Goal: Information Seeking & Learning: Learn about a topic

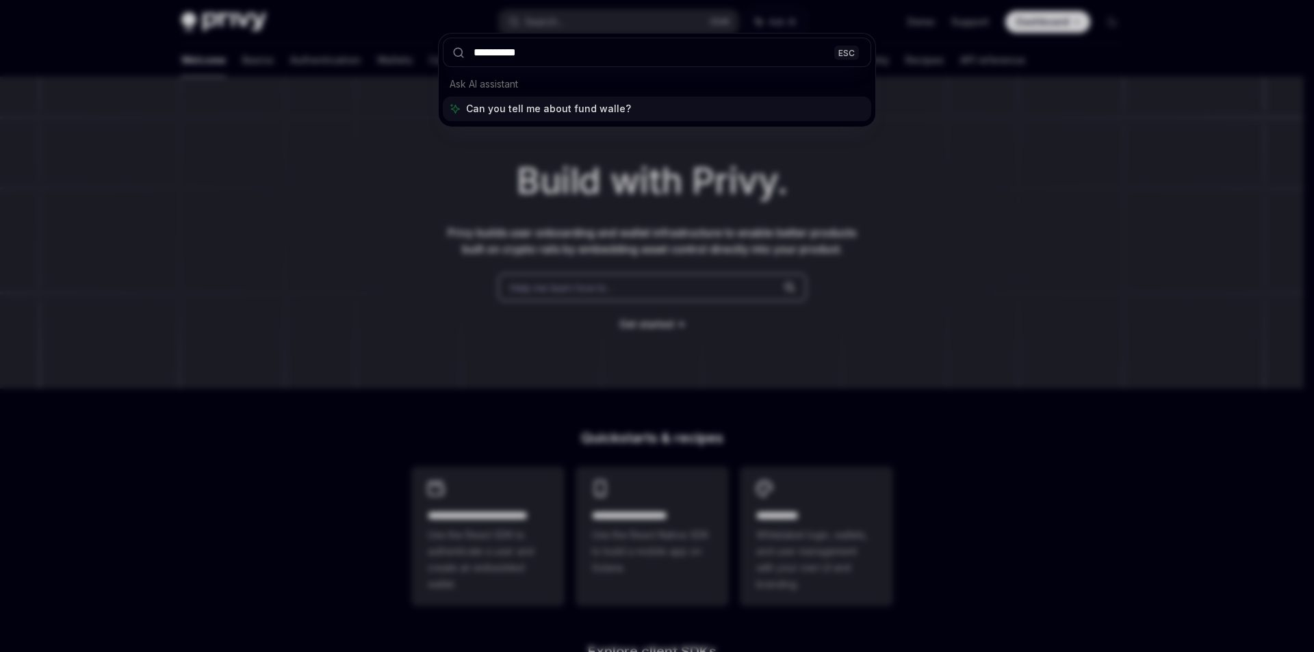
type input "**********"
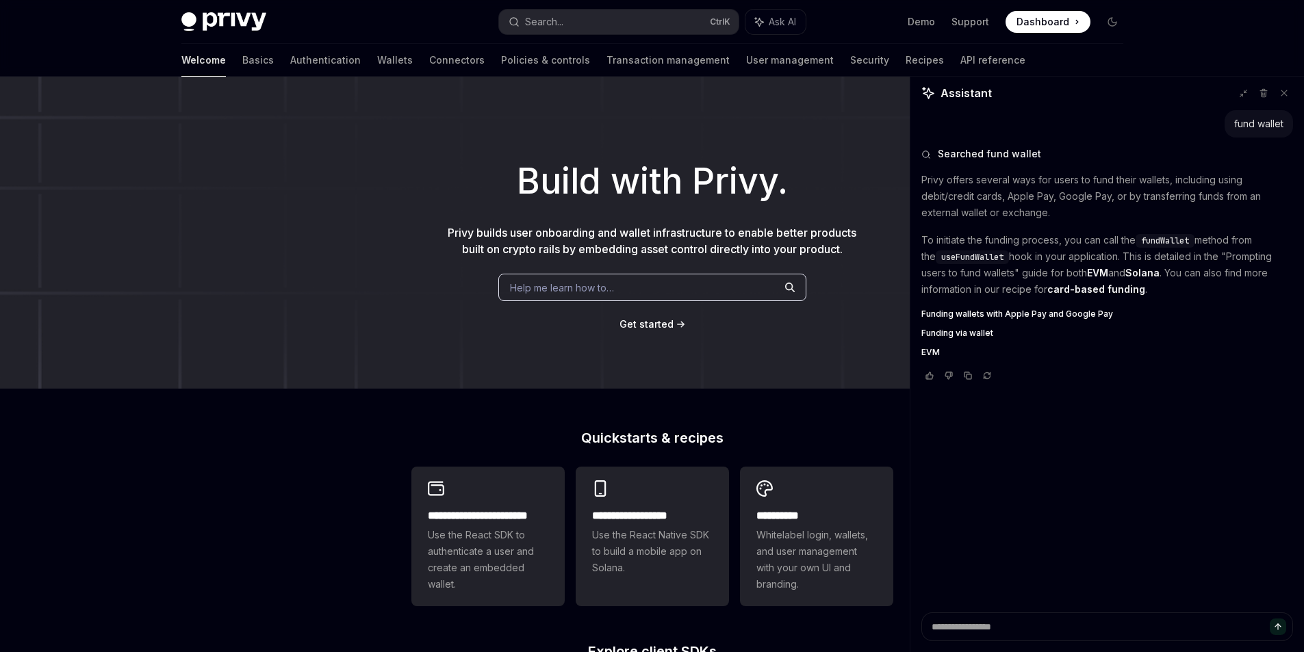
click at [349, 62] on div "Welcome Basics Authentication Wallets Connectors Policies & controls Transactio…" at bounding box center [603, 60] width 844 height 33
click at [377, 66] on link "Wallets" at bounding box center [395, 60] width 36 height 33
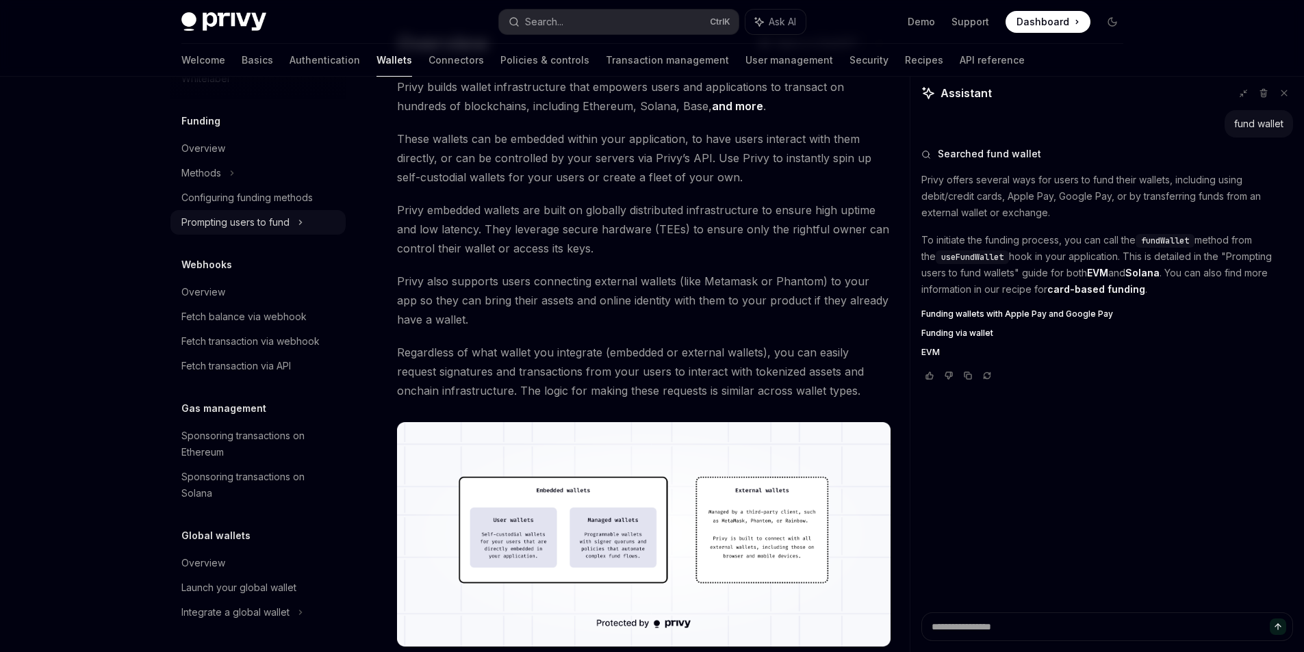
scroll to position [205, 0]
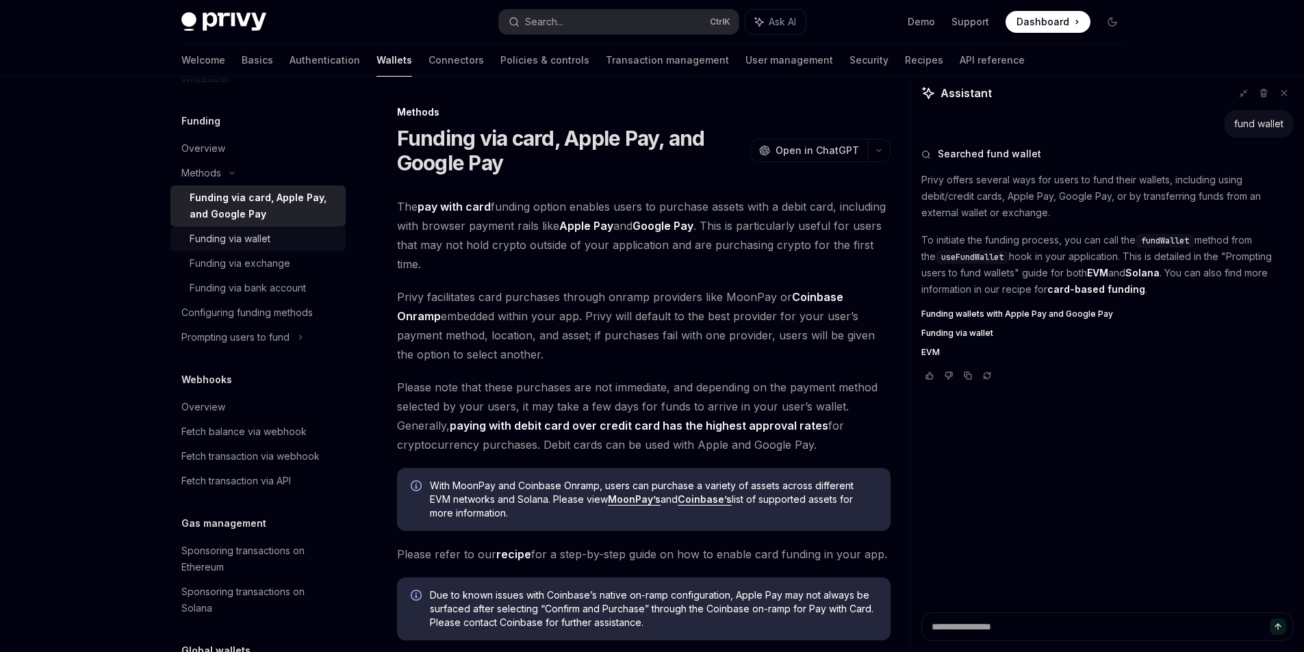
click at [246, 238] on div "Funding via wallet" at bounding box center [230, 239] width 81 height 16
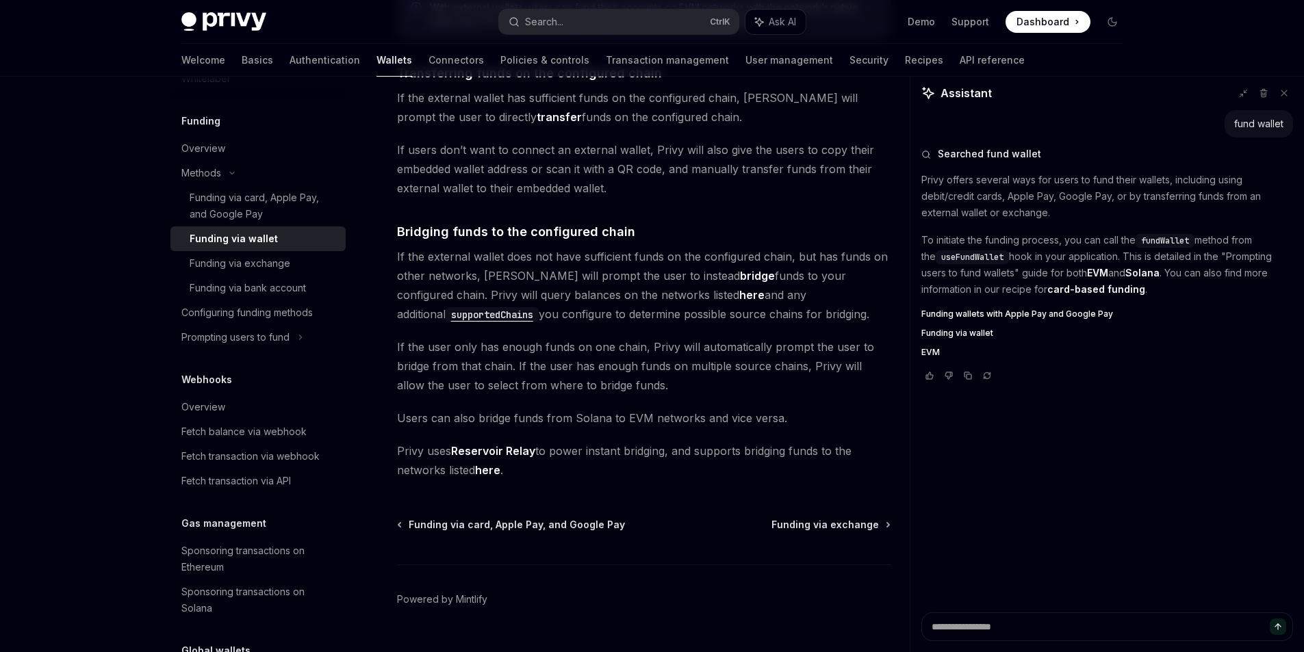
scroll to position [337, 0]
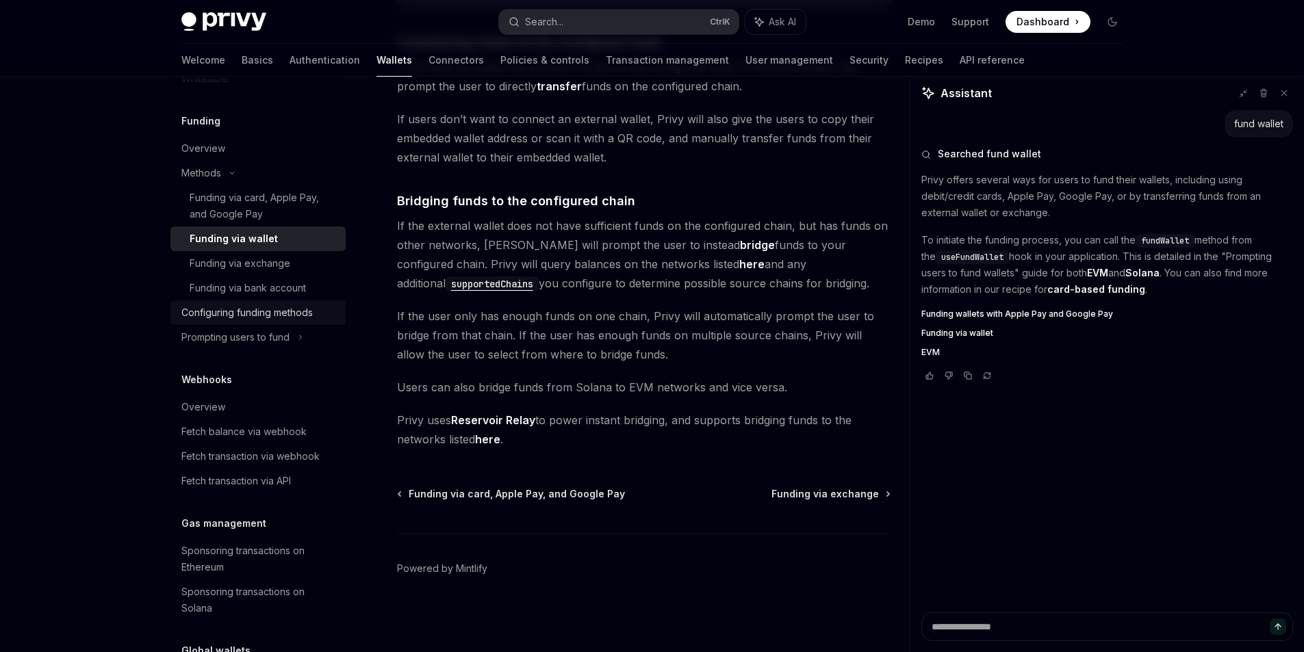
click at [257, 311] on div "Configuring funding methods" at bounding box center [246, 313] width 131 height 16
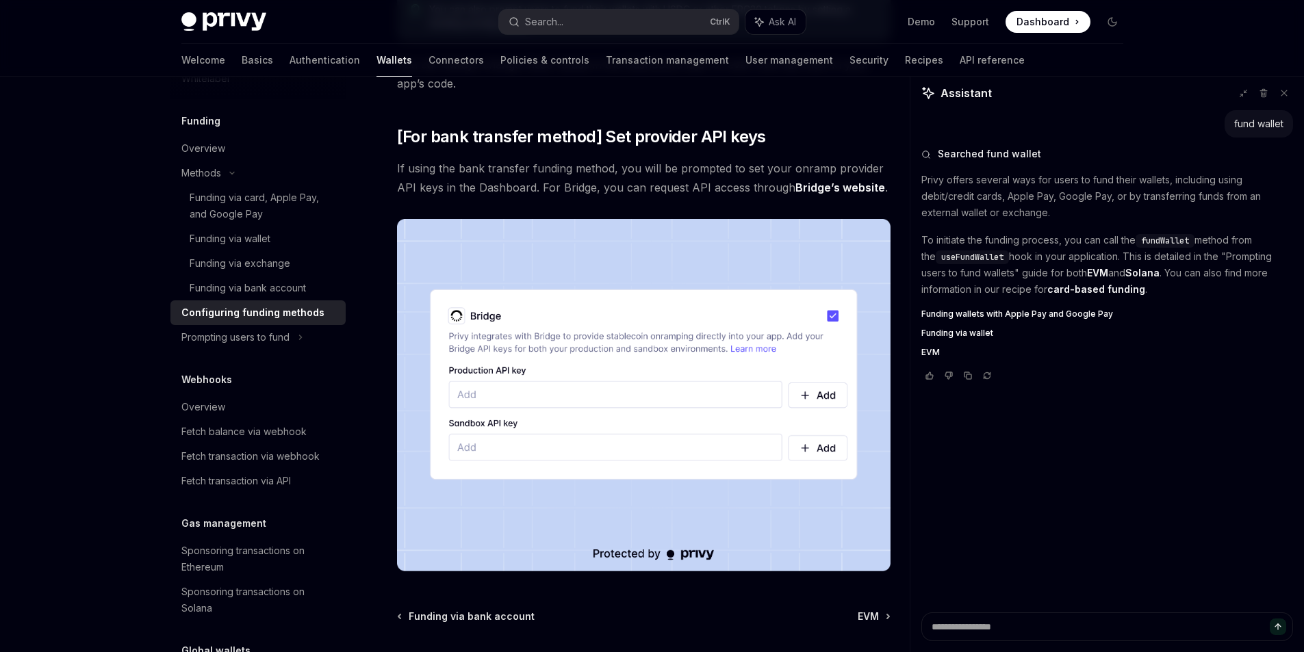
scroll to position [1239, 0]
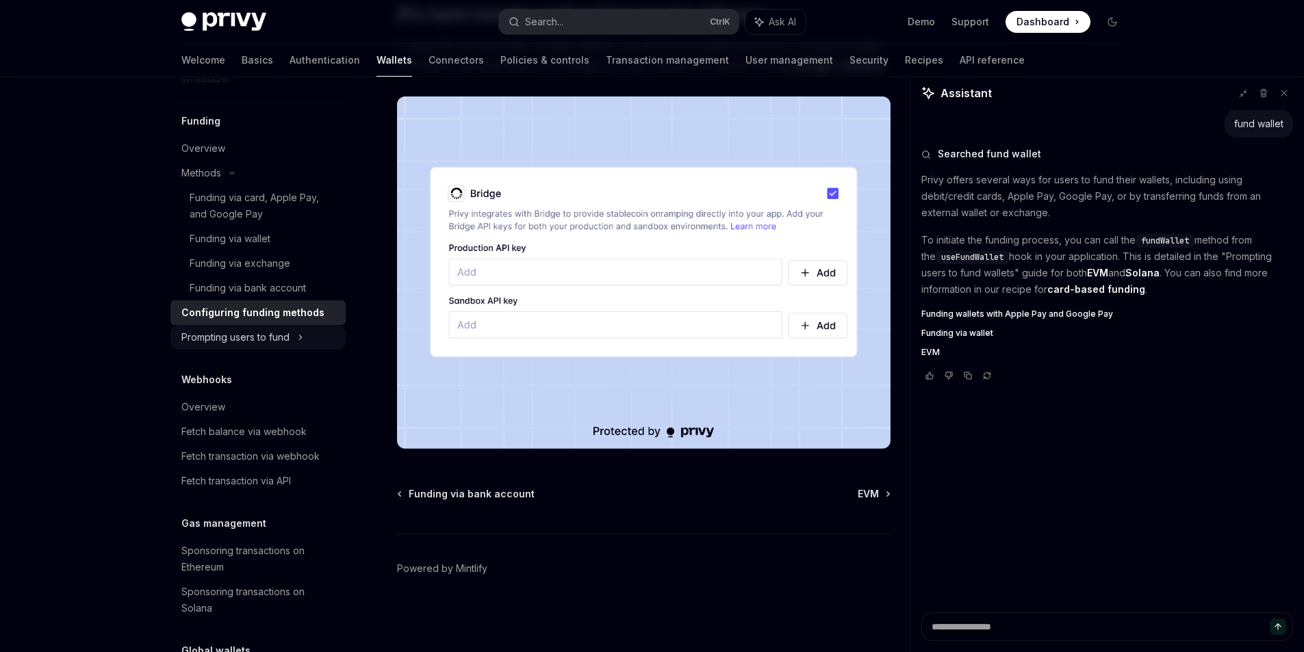
click at [238, 13] on div "Prompting users to fund" at bounding box center [209, 5] width 57 height 16
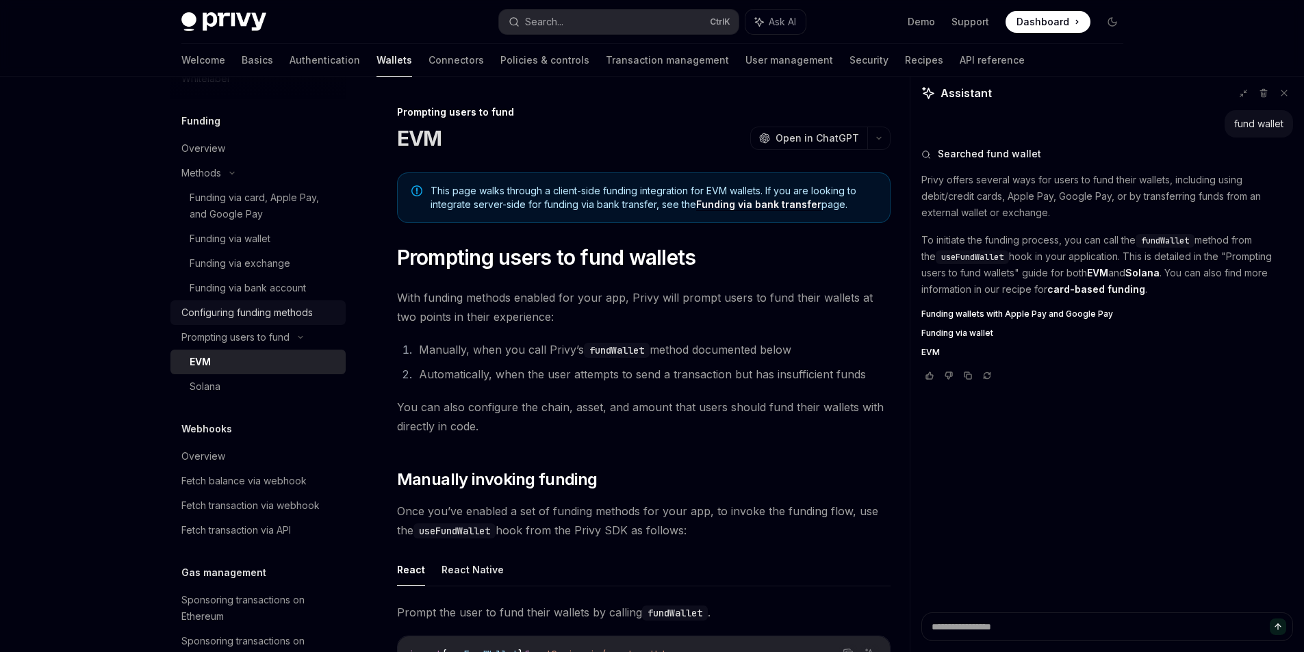
click at [252, 322] on link "Configuring funding methods" at bounding box center [257, 313] width 175 height 25
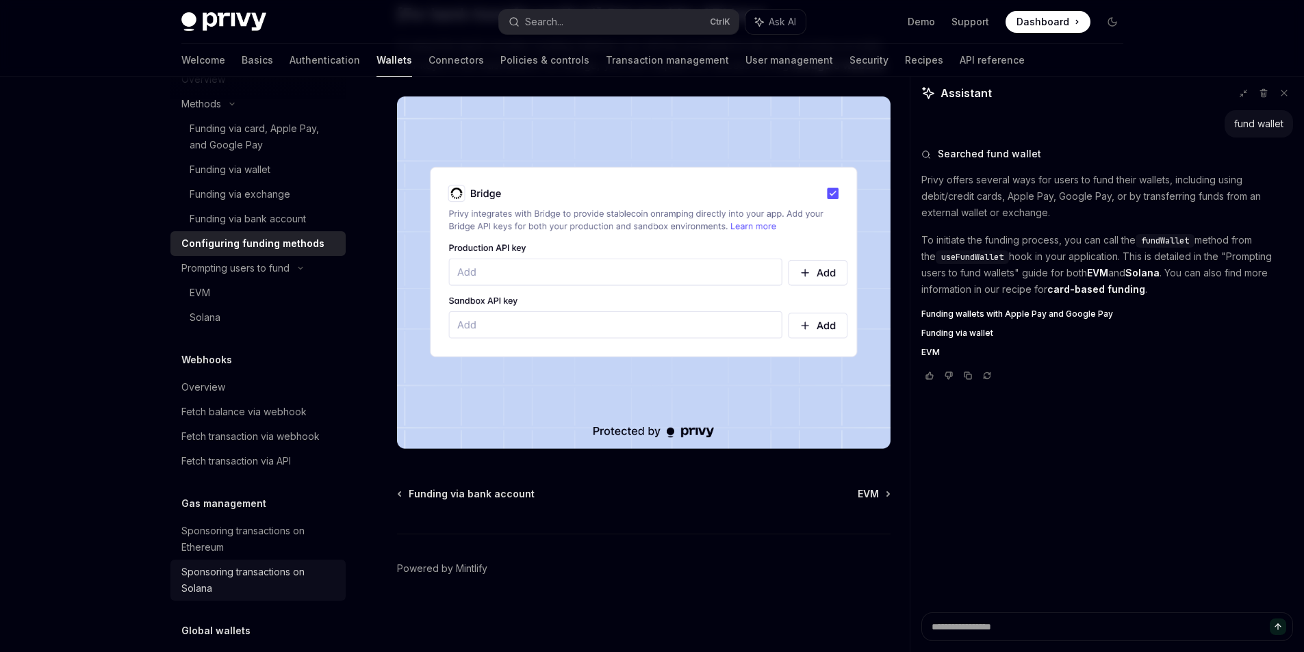
scroll to position [696, 0]
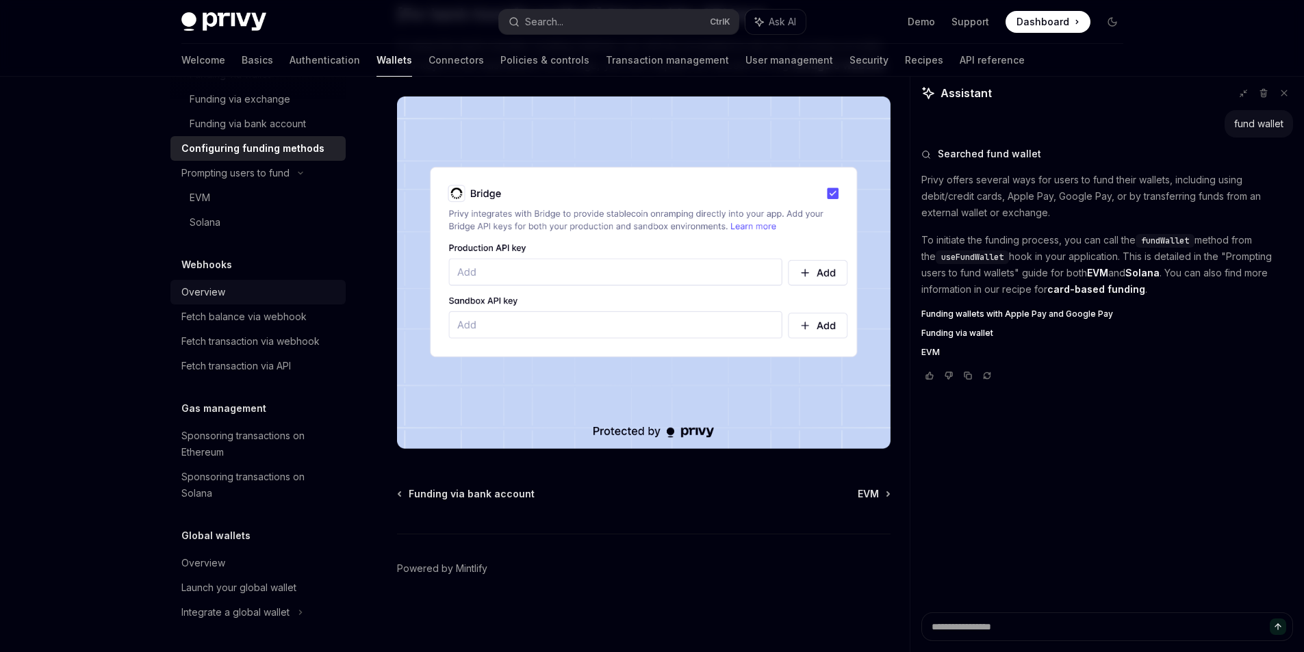
click at [203, 292] on div "Overview" at bounding box center [203, 292] width 44 height 16
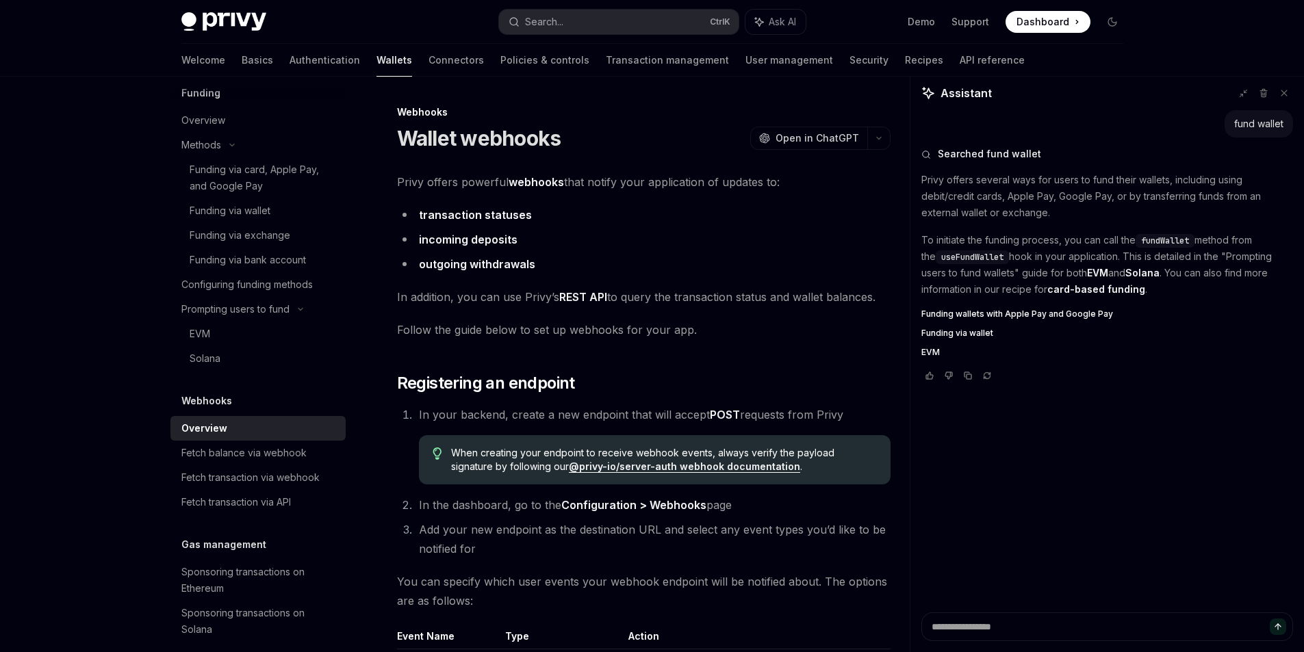
scroll to position [559, 0]
click at [231, 328] on div "EVM" at bounding box center [264, 335] width 148 height 16
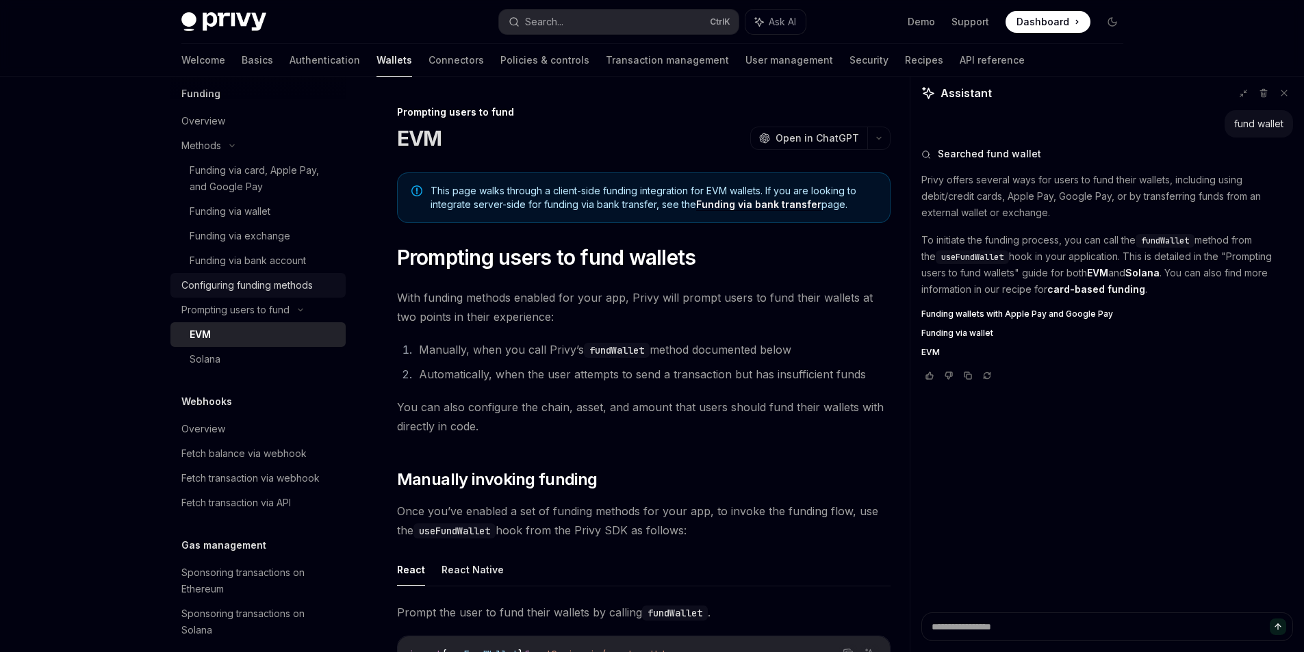
click at [309, 279] on div "Configuring funding methods" at bounding box center [246, 285] width 131 height 16
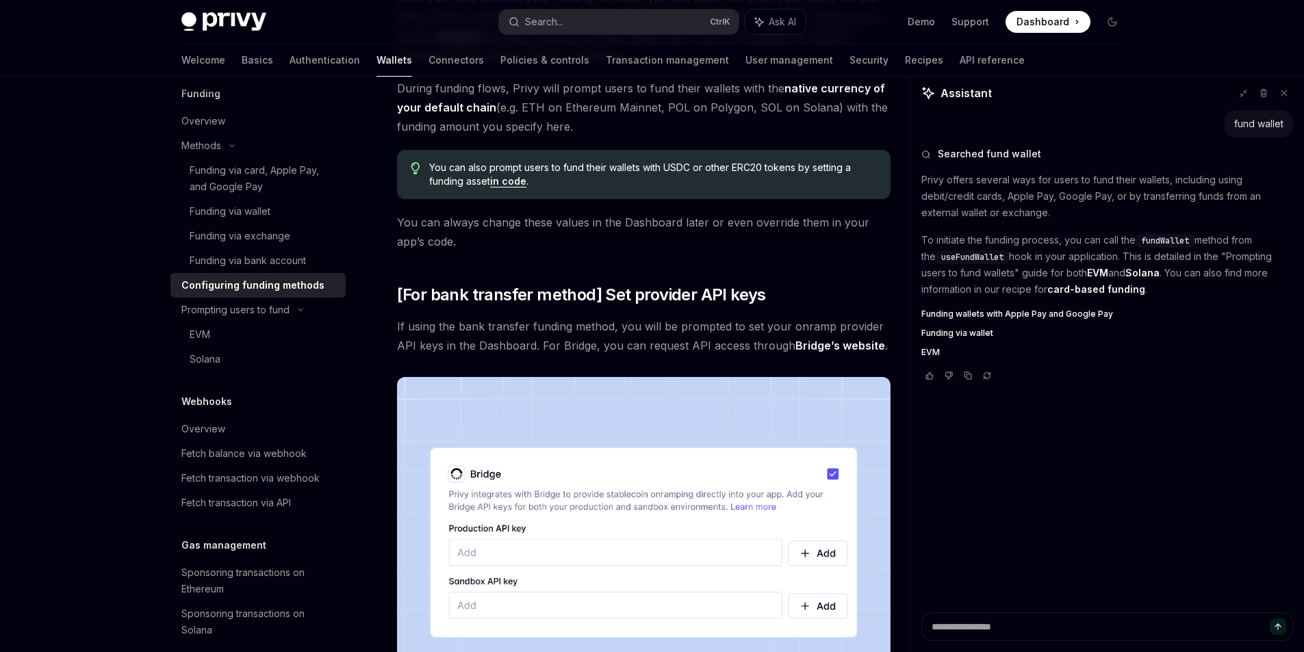
scroll to position [1239, 0]
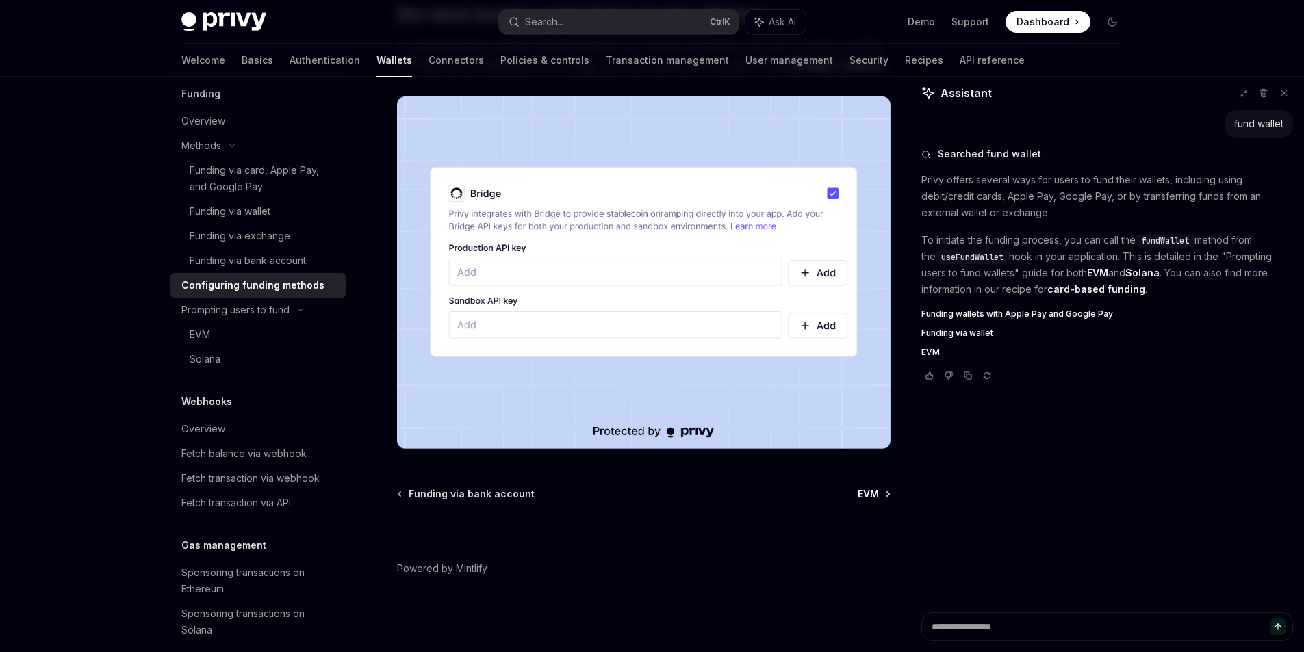
click at [874, 488] on span "EVM" at bounding box center [868, 494] width 21 height 14
type textarea "*"
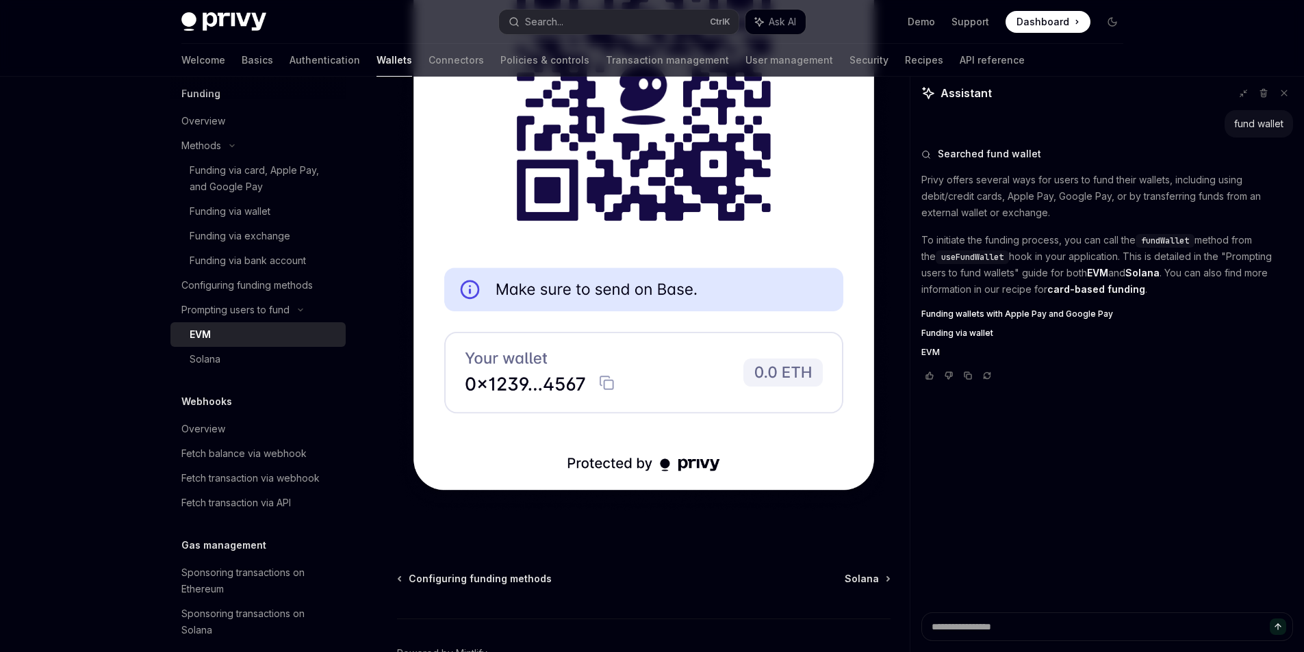
scroll to position [4462, 0]
